Goal: Transaction & Acquisition: Register for event/course

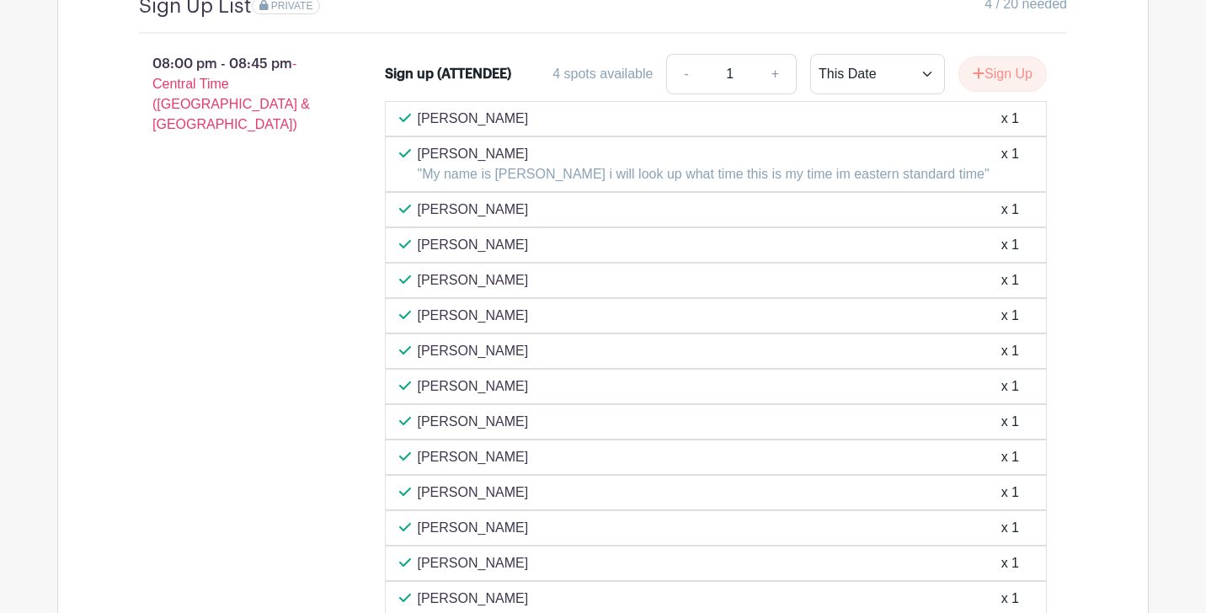
click at [816, 164] on p ""My name is [PERSON_NAME] i will look up what time this is my time im eastern s…" at bounding box center [704, 174] width 572 height 20
click at [464, 144] on p "[PERSON_NAME]" at bounding box center [704, 154] width 572 height 20
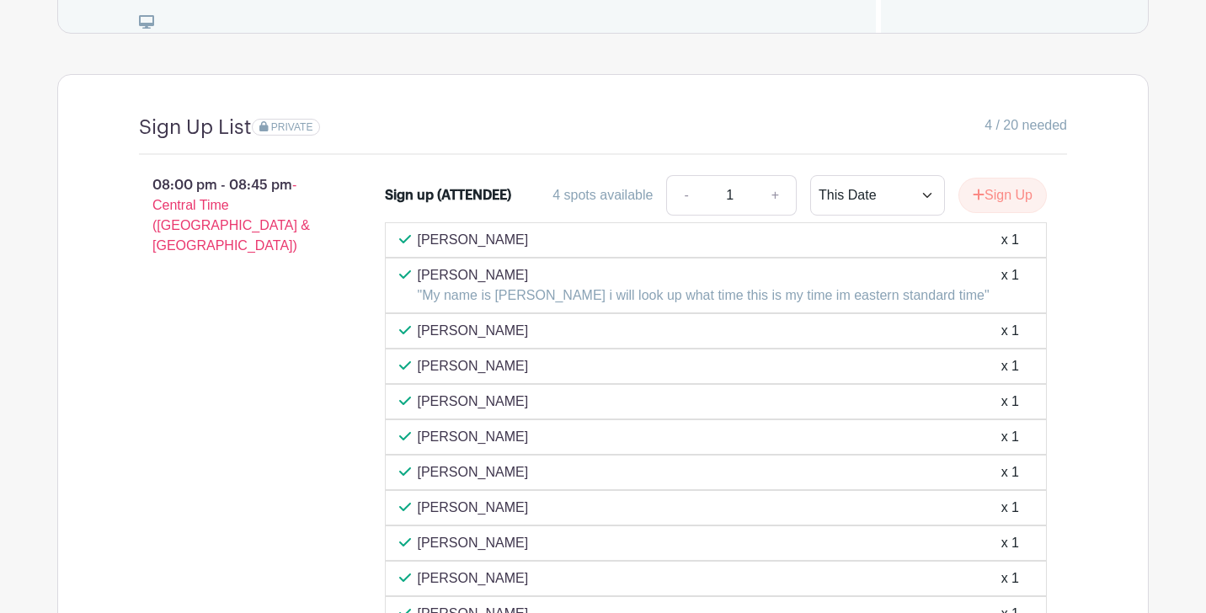
scroll to position [1397, 0]
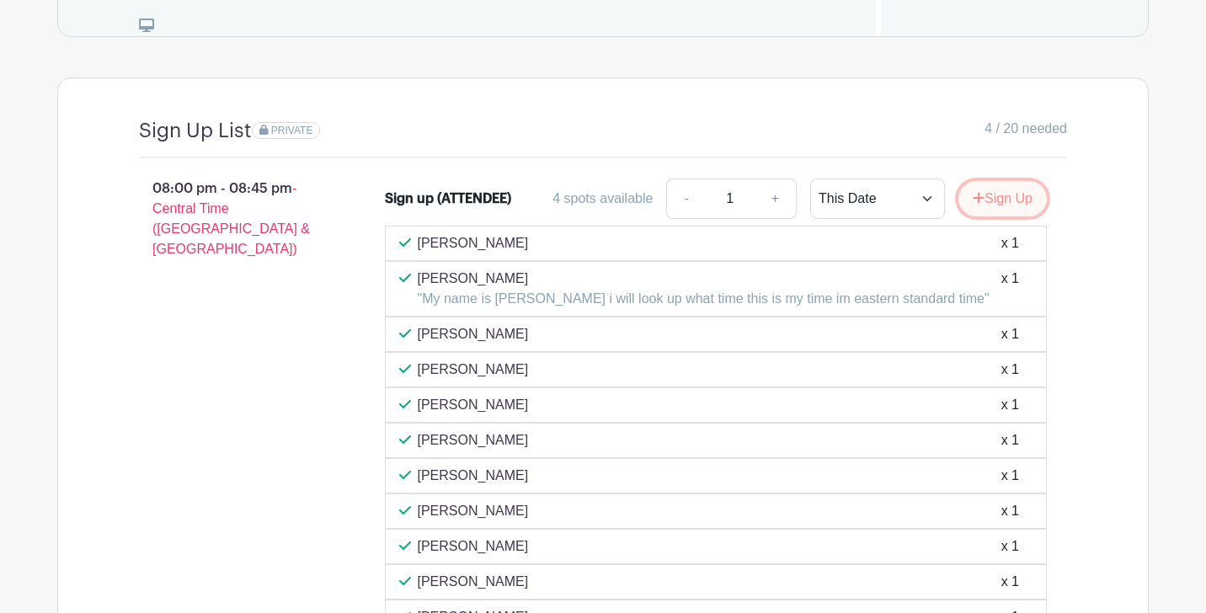
click at [1010, 181] on button "Sign Up" at bounding box center [1003, 198] width 88 height 35
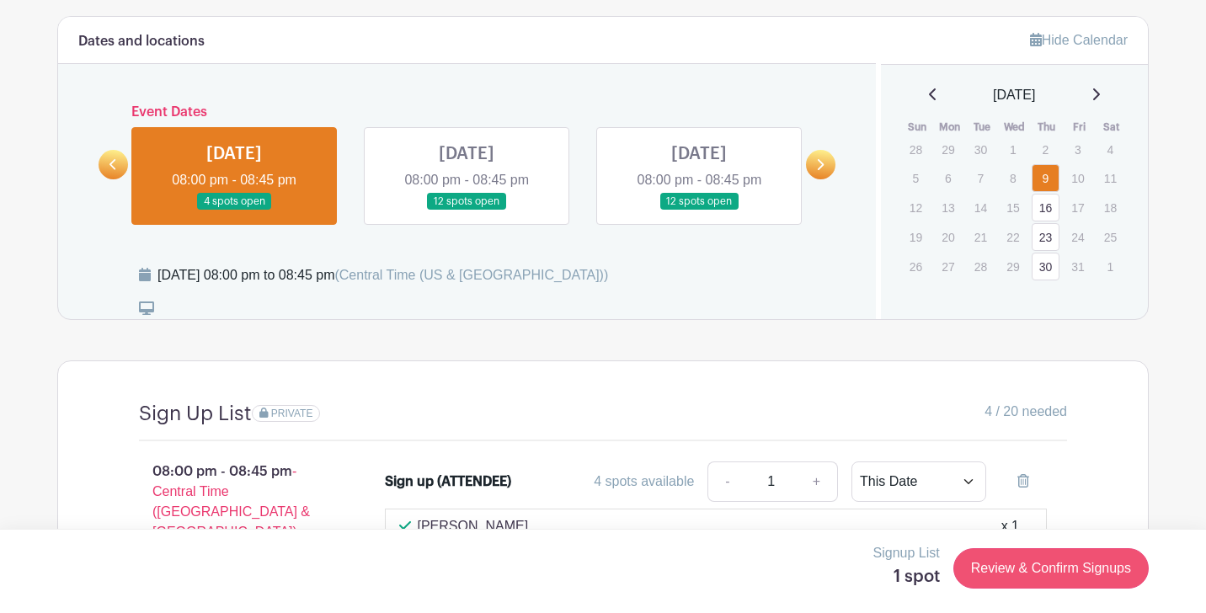
scroll to position [1109, 0]
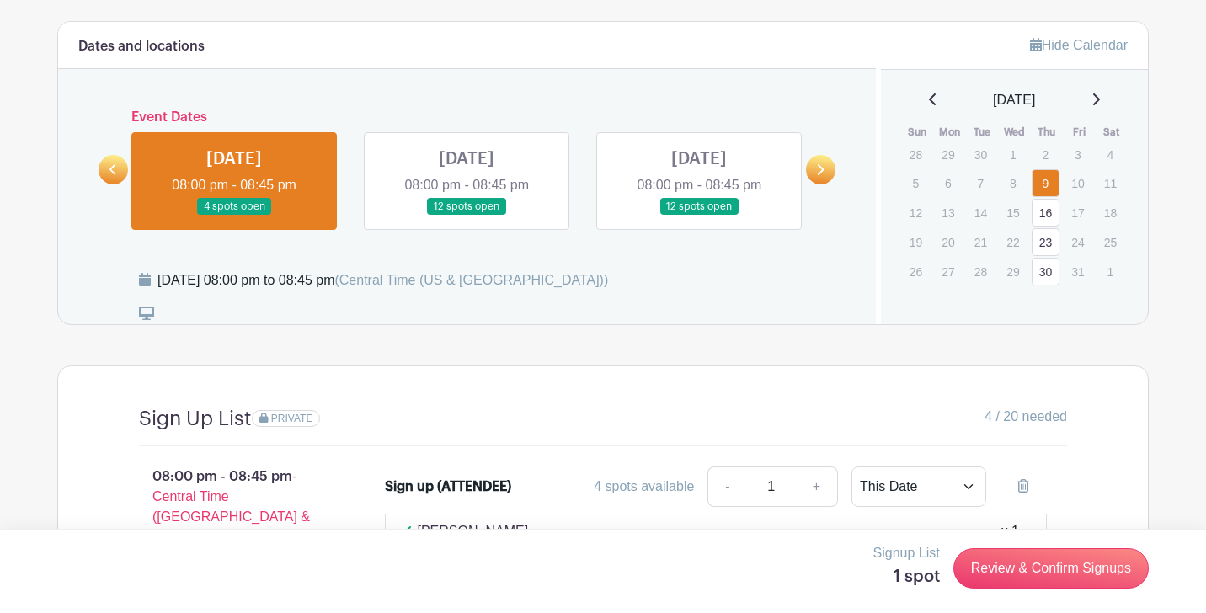
click at [467, 216] on link at bounding box center [467, 216] width 0 height 0
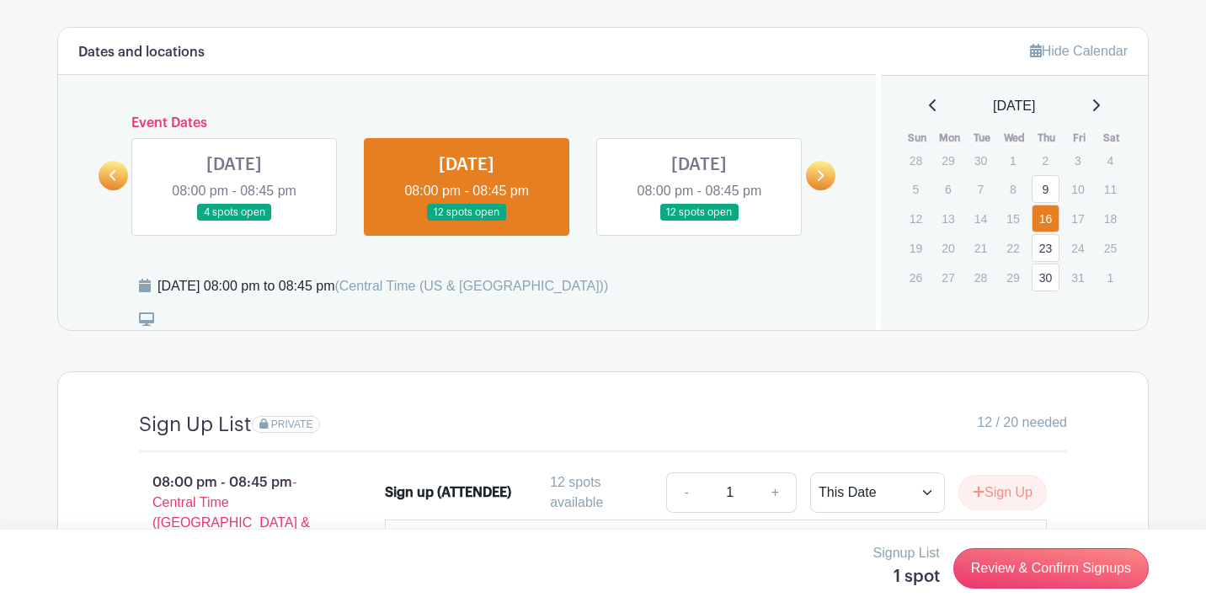
scroll to position [1102, 0]
click at [906, 555] on p "Signup List" at bounding box center [907, 553] width 67 height 20
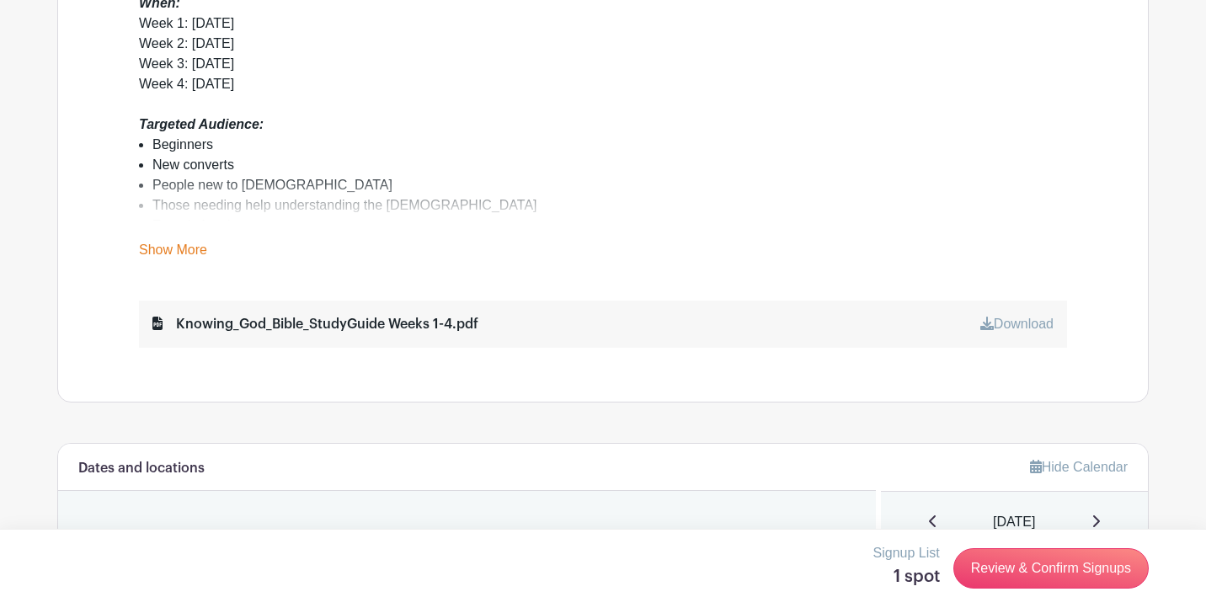
scroll to position [733, 0]
